Goal: Transaction & Acquisition: Purchase product/service

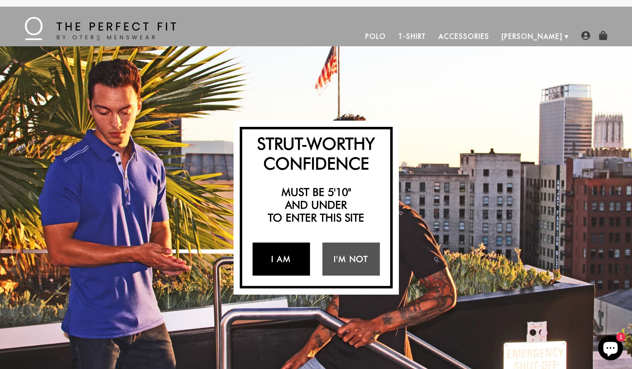
click at [277, 259] on link "I Am" at bounding box center [280, 259] width 57 height 33
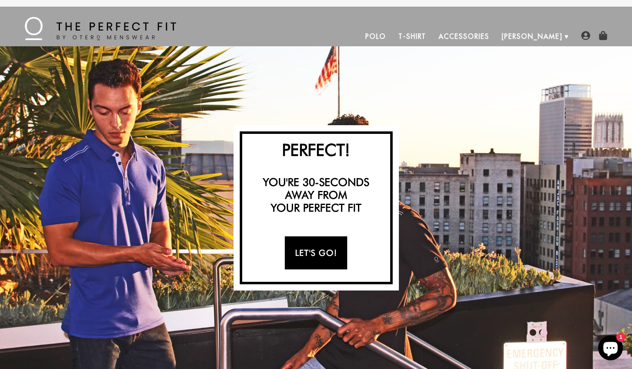
click at [309, 258] on link "Let's Go!" at bounding box center [316, 252] width 62 height 33
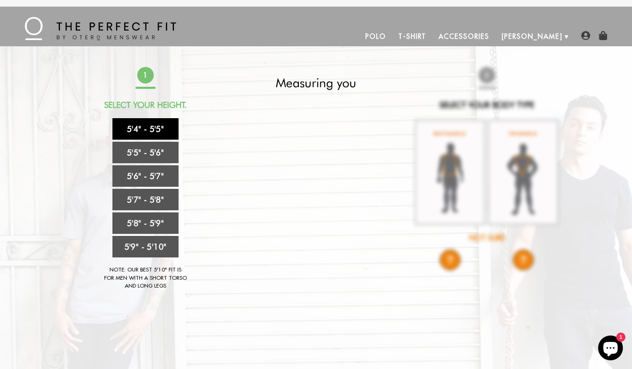
click at [141, 127] on link "5'4" - 5'5"" at bounding box center [145, 128] width 66 height 21
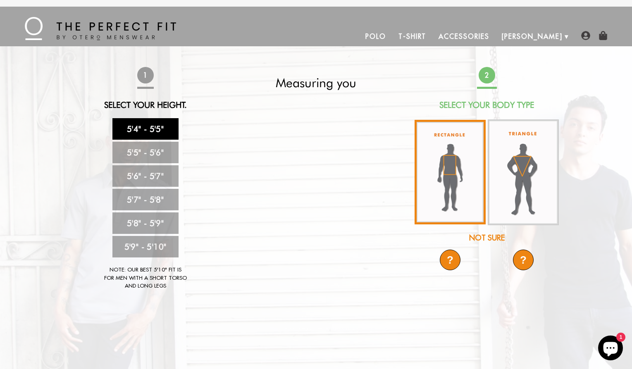
click at [457, 177] on img at bounding box center [449, 172] width 71 height 105
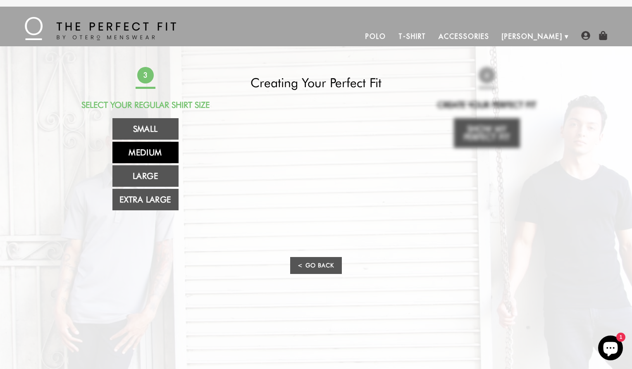
click at [147, 153] on link "Medium" at bounding box center [145, 152] width 66 height 21
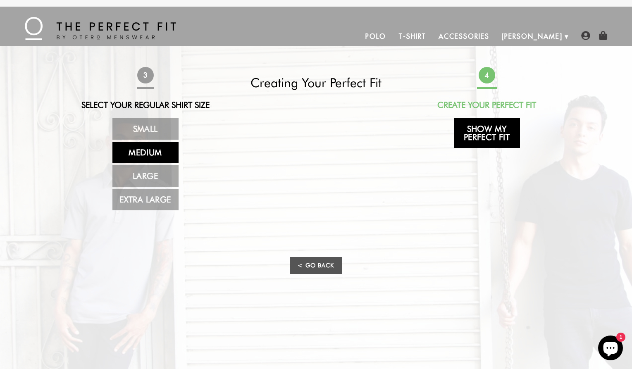
click at [504, 139] on link "Show My Perfect Fit" at bounding box center [487, 133] width 66 height 30
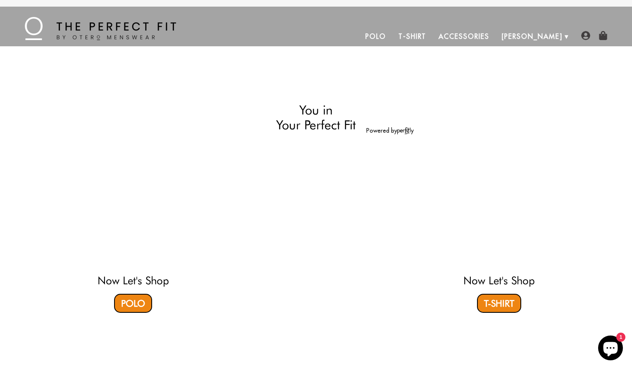
select select "M"
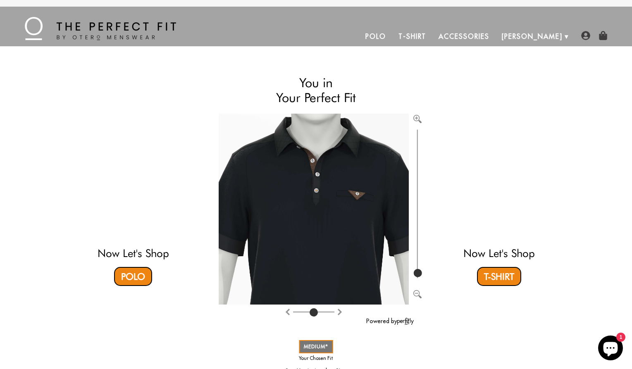
type input "100"
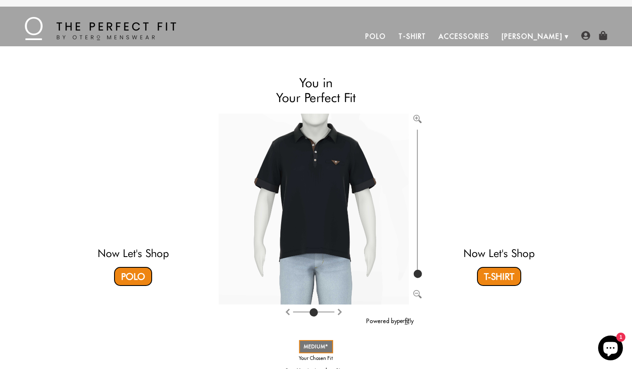
drag, startPoint x: 418, startPoint y: 271, endPoint x: 413, endPoint y: 286, distance: 14.9
click at [413, 280] on input "range" at bounding box center [417, 203] width 8 height 152
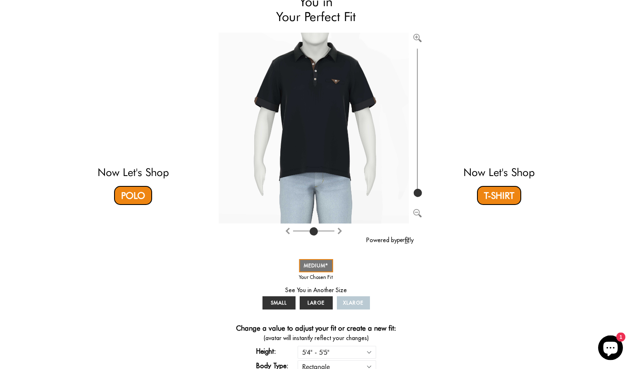
scroll to position [126, 0]
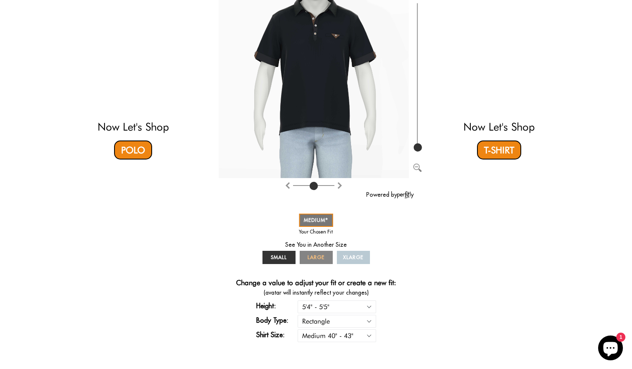
click at [320, 260] on span "LARGE" at bounding box center [315, 257] width 17 height 6
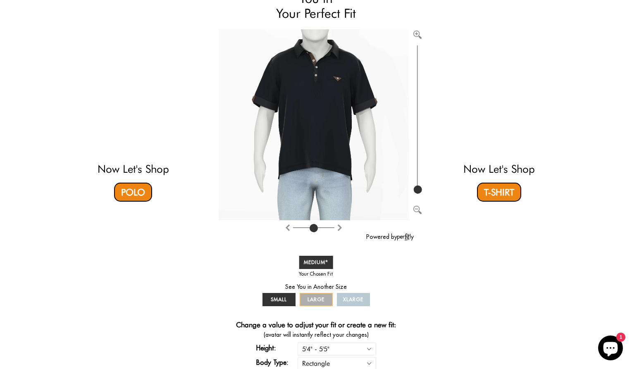
scroll to position [0, 0]
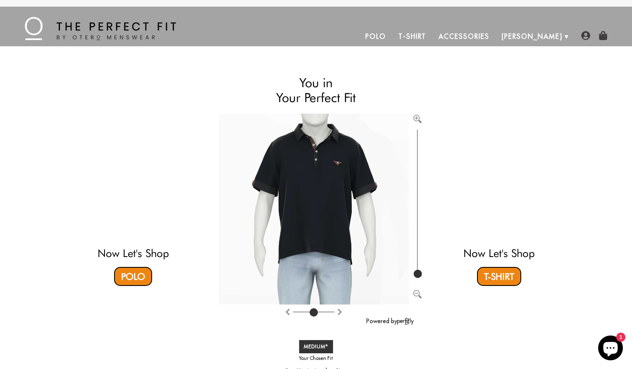
click at [392, 39] on link "Polo" at bounding box center [375, 36] width 33 height 20
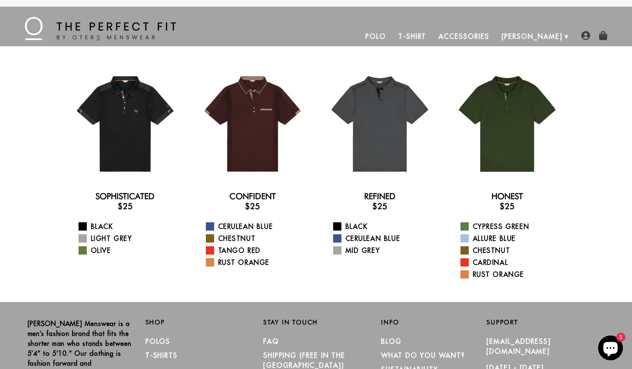
click at [432, 35] on link "T-Shirt" at bounding box center [412, 36] width 40 height 20
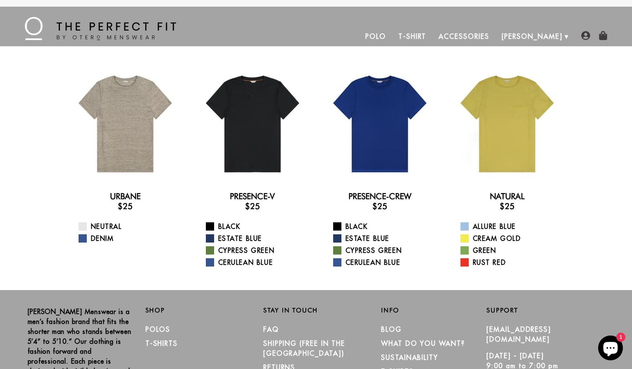
click at [485, 38] on link "Accessories" at bounding box center [463, 36] width 63 height 20
